Goal: Information Seeking & Learning: Learn about a topic

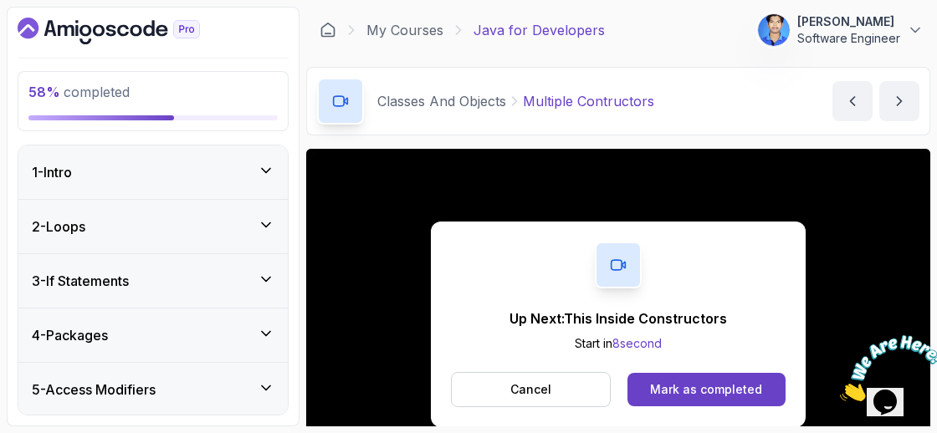
scroll to position [196, 0]
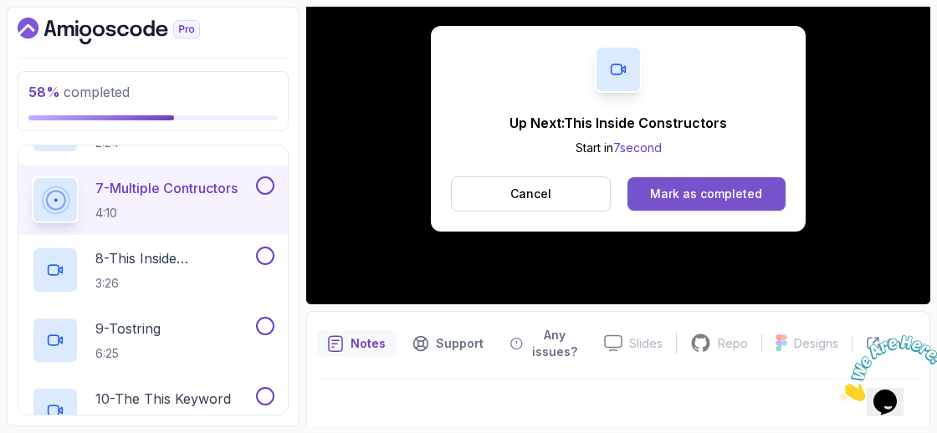
click at [692, 193] on div "Mark as completed" at bounding box center [706, 194] width 112 height 17
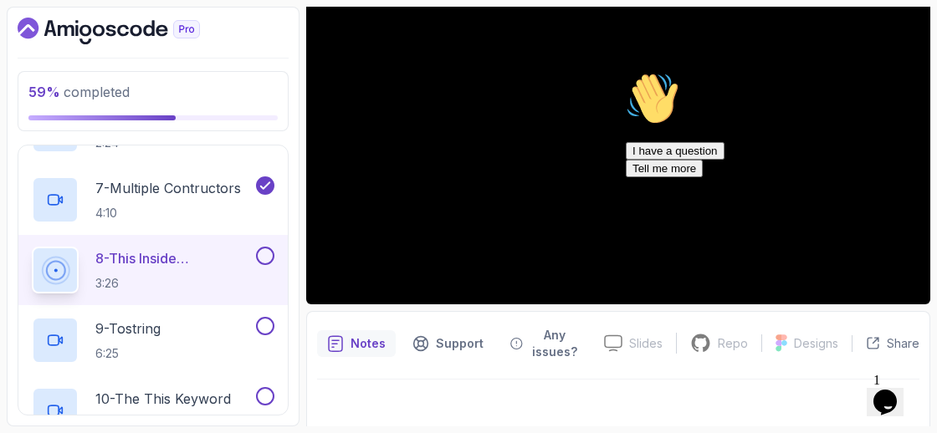
click at [625, 72] on icon "Chat attention grabber" at bounding box center [625, 72] width 0 height 0
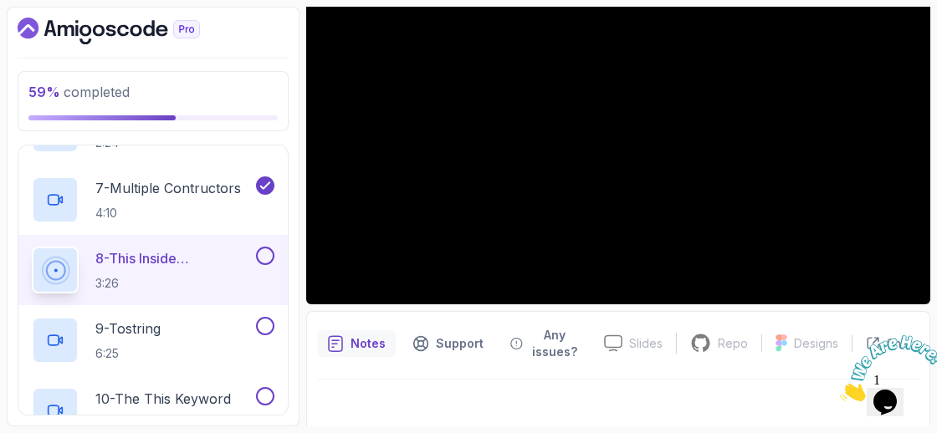
click at [840, 390] on icon "Close" at bounding box center [840, 397] width 0 height 14
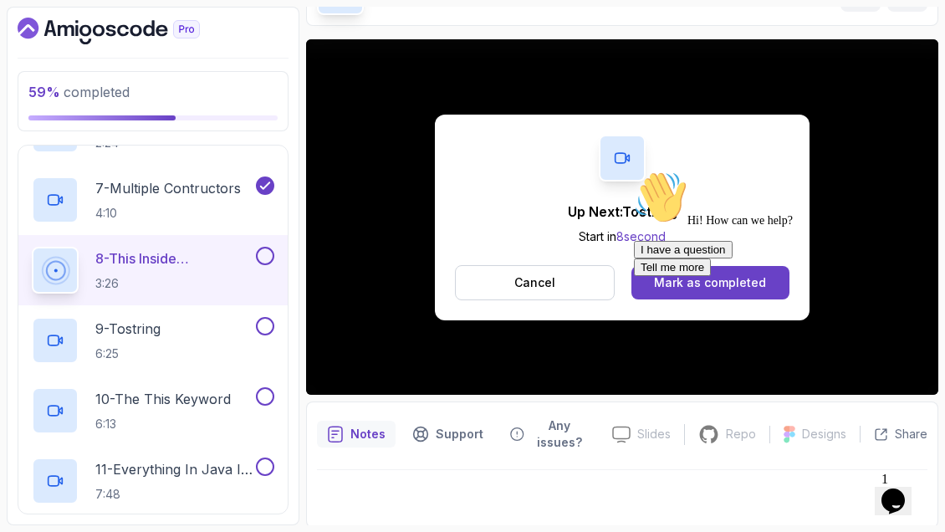
scroll to position [204, 0]
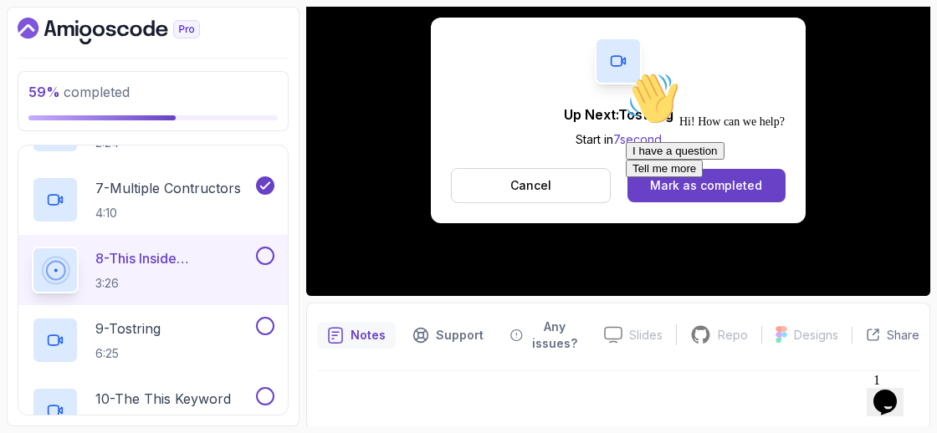
click at [723, 72] on div at bounding box center [775, 72] width 301 height 0
click at [625, 72] on icon "Chat attention grabber" at bounding box center [625, 72] width 0 height 0
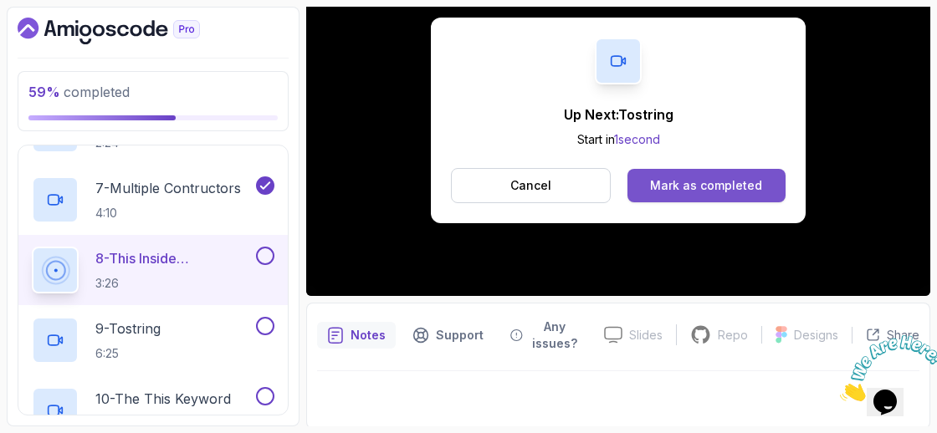
click at [771, 196] on button "Mark as completed" at bounding box center [706, 185] width 158 height 33
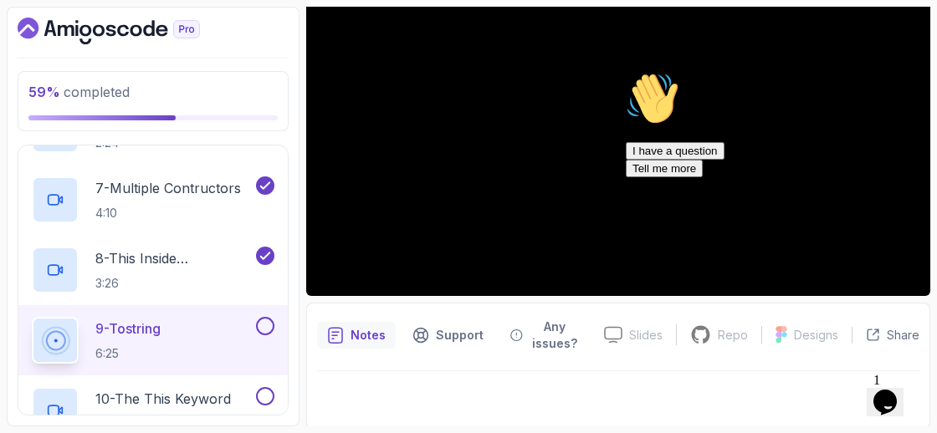
click at [625, 72] on icon "Chat attention grabber" at bounding box center [625, 72] width 0 height 0
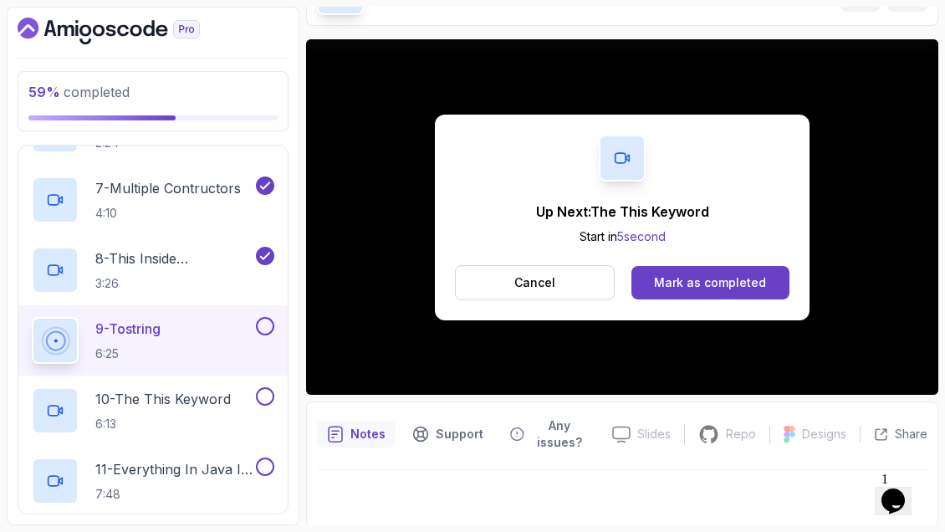
scroll to position [204, 0]
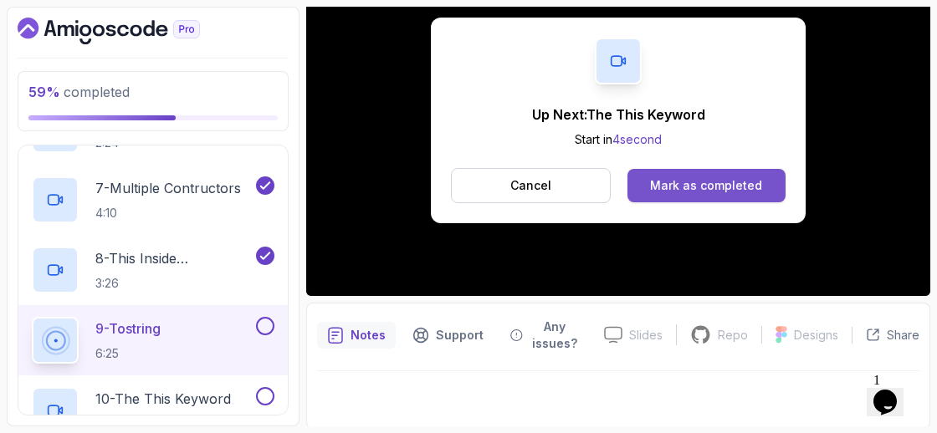
click at [694, 174] on button "Mark as completed" at bounding box center [706, 185] width 158 height 33
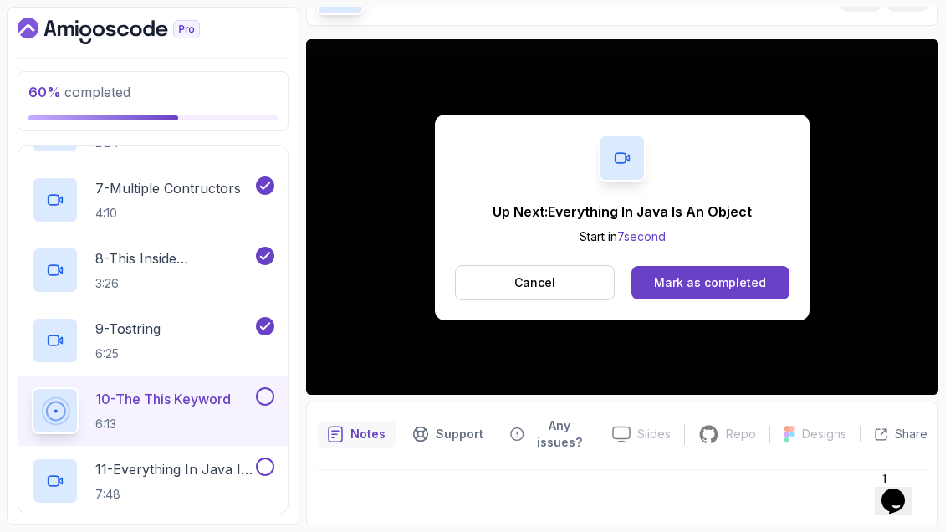
scroll to position [204, 0]
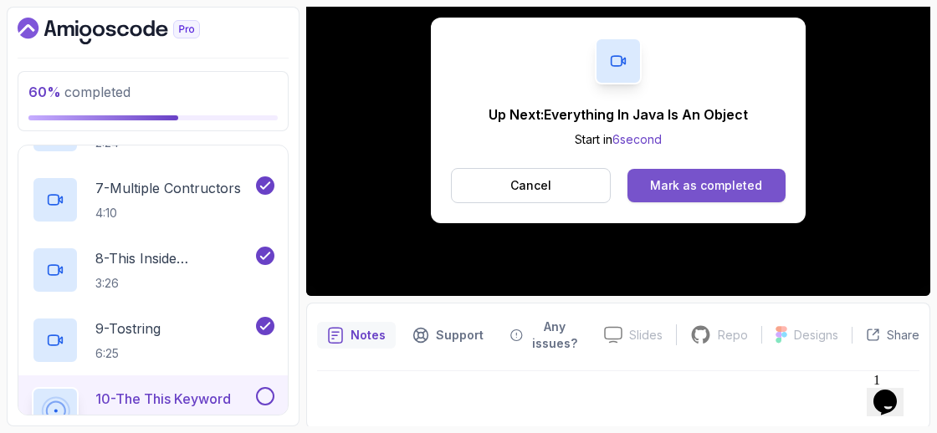
click at [723, 196] on button "Mark as completed" at bounding box center [706, 185] width 158 height 33
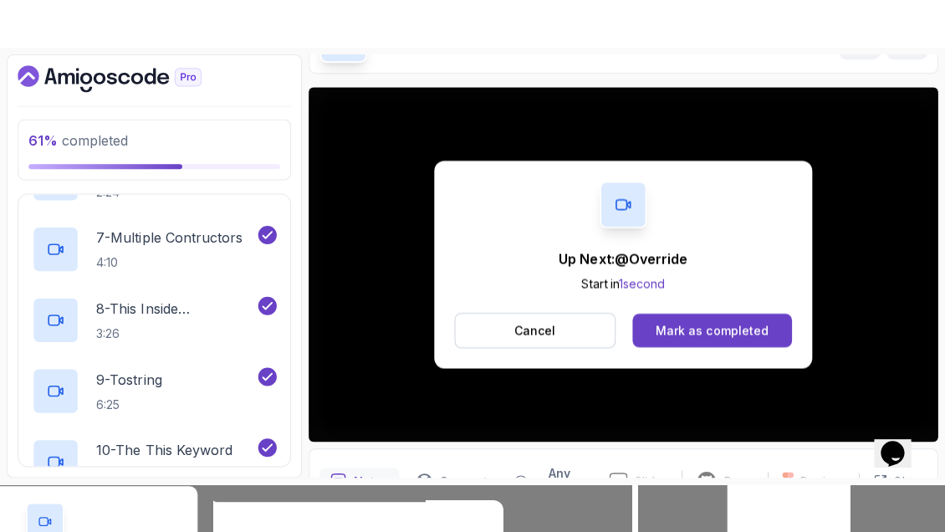
scroll to position [204, 0]
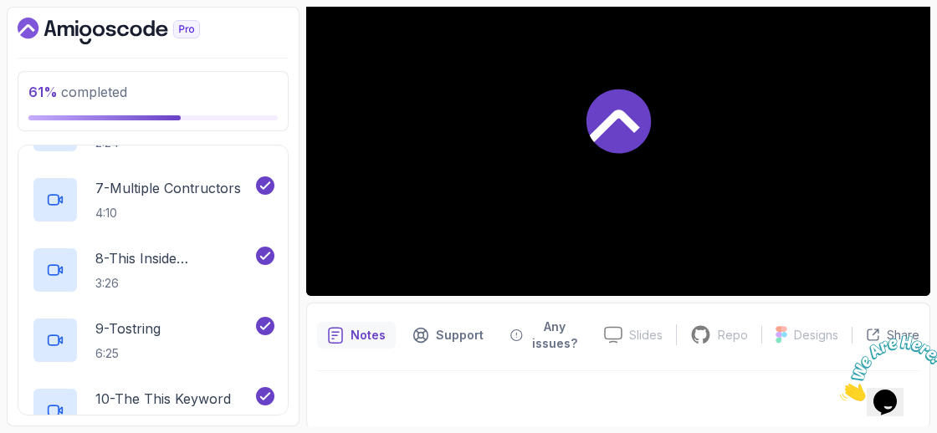
click at [715, 182] on div at bounding box center [618, 120] width 624 height 351
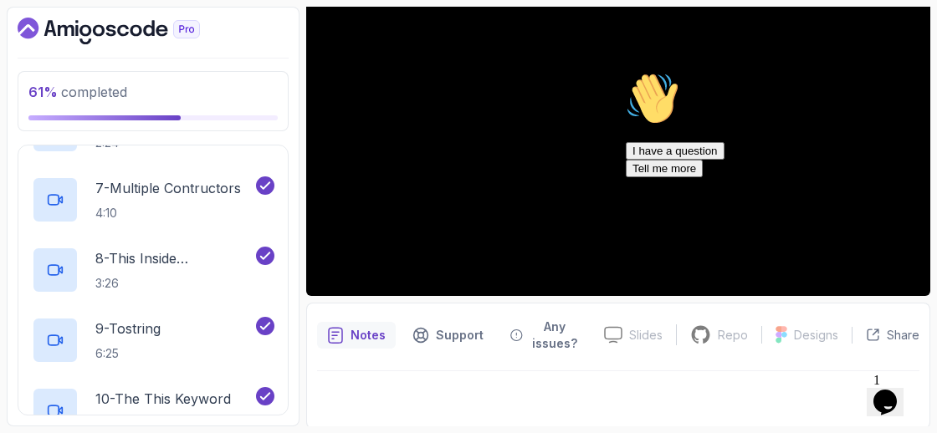
click at [625, 72] on icon "Chat attention grabber" at bounding box center [625, 72] width 0 height 0
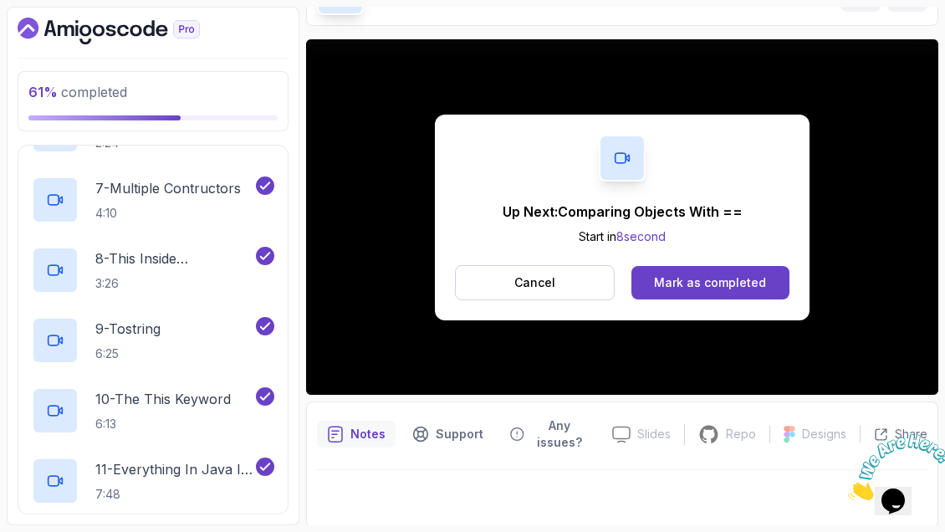
scroll to position [204, 0]
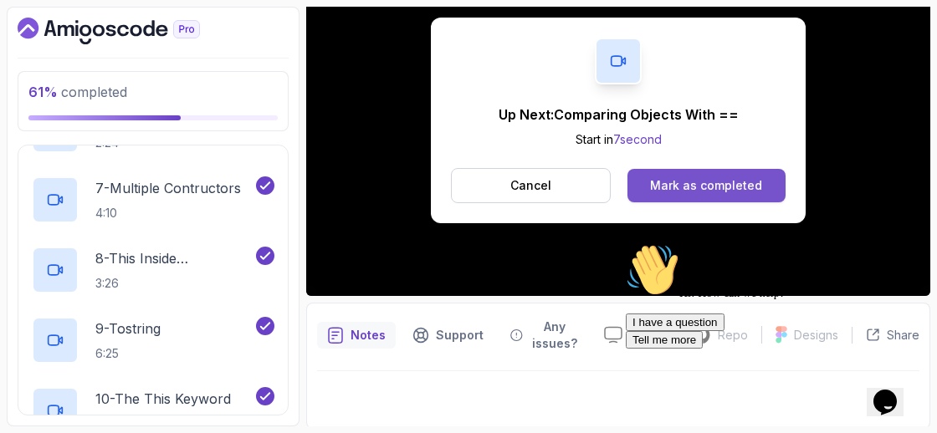
click at [703, 193] on button "Mark as completed" at bounding box center [706, 185] width 158 height 33
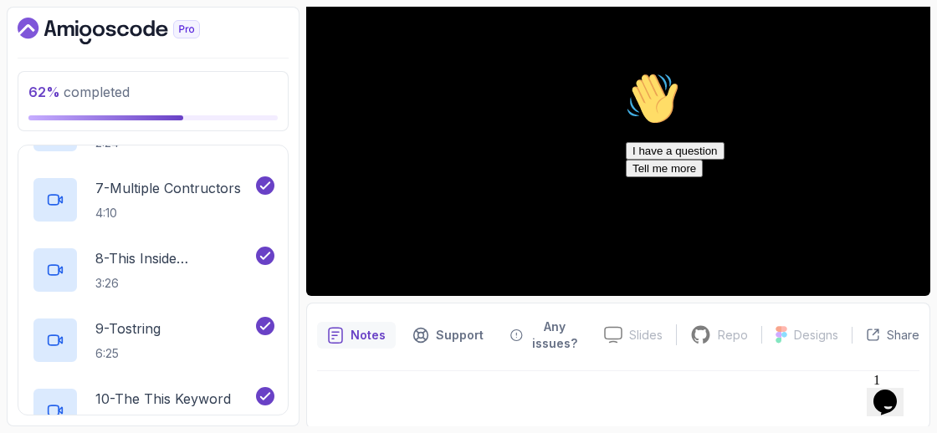
click at [625, 72] on icon "Chat attention grabber" at bounding box center [625, 72] width 0 height 0
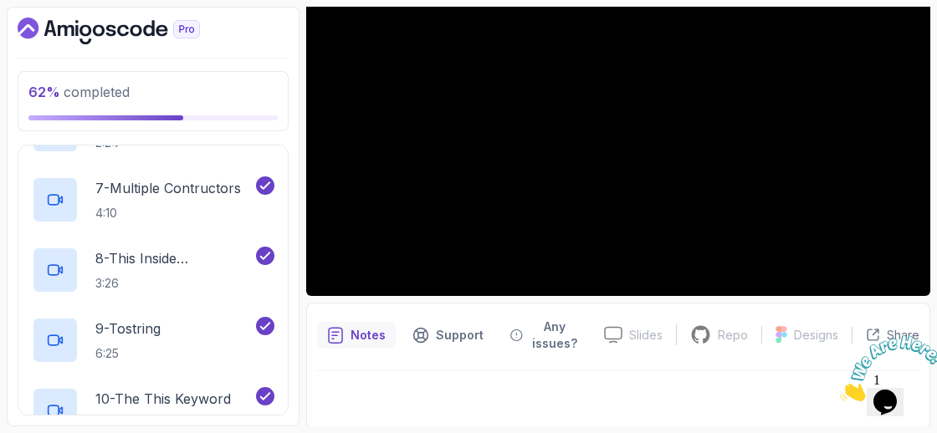
click at [840, 390] on icon "Close" at bounding box center [840, 397] width 0 height 14
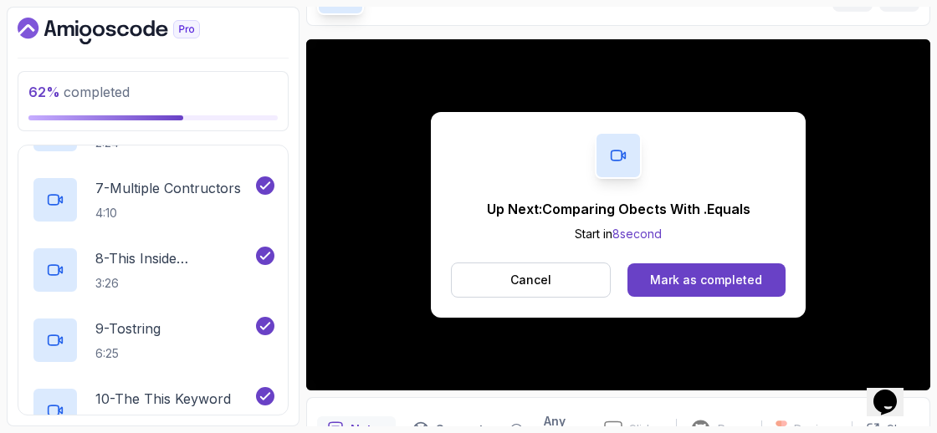
scroll to position [204, 0]
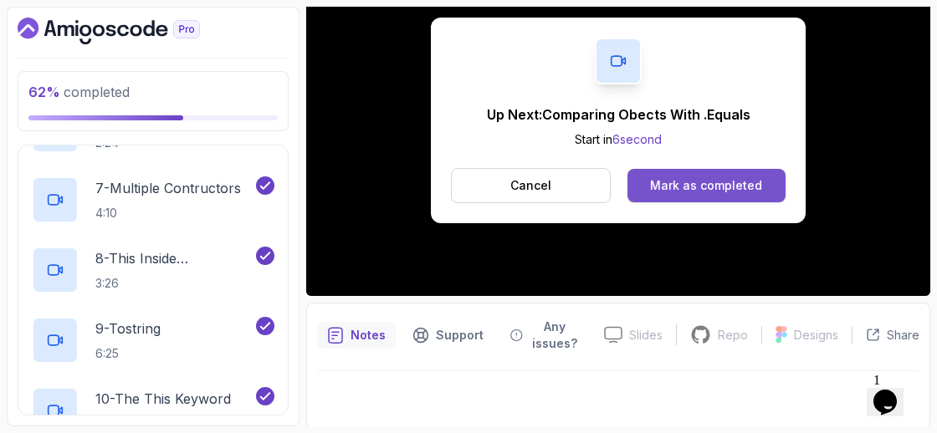
click at [673, 186] on div "Mark as completed" at bounding box center [706, 185] width 112 height 17
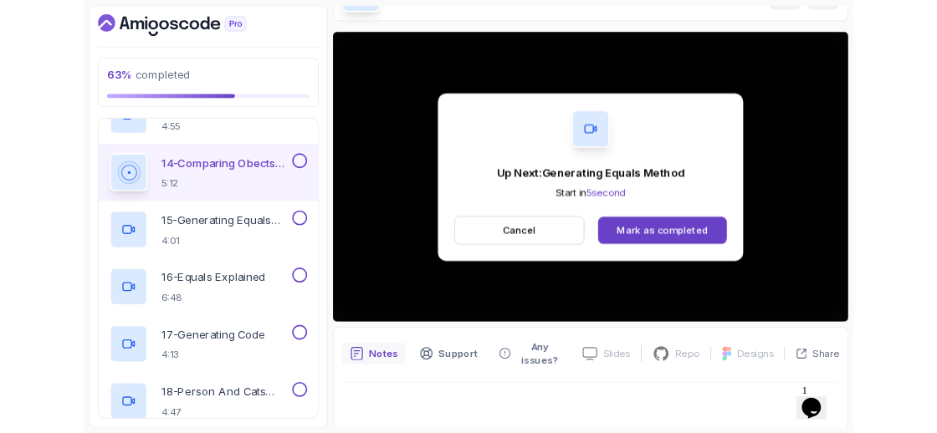
scroll to position [204, 0]
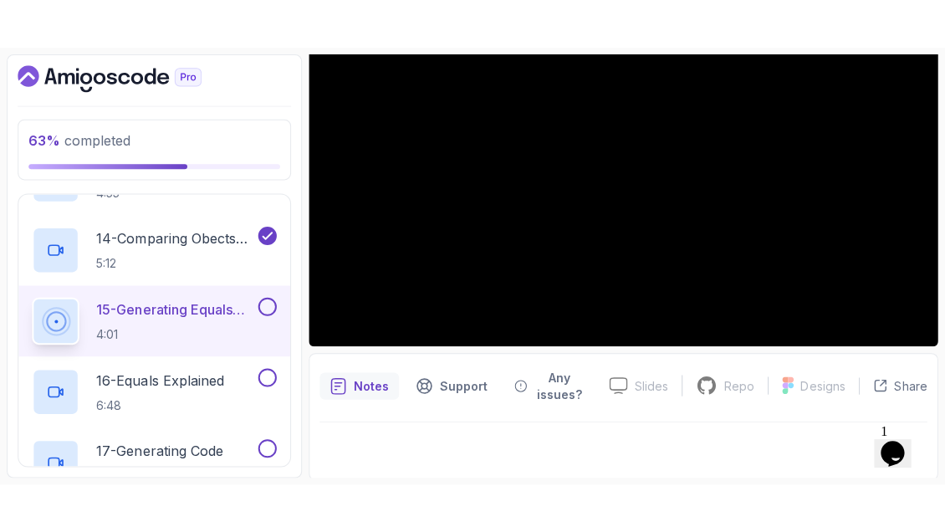
scroll to position [110, 0]
